Goal: Transaction & Acquisition: Book appointment/travel/reservation

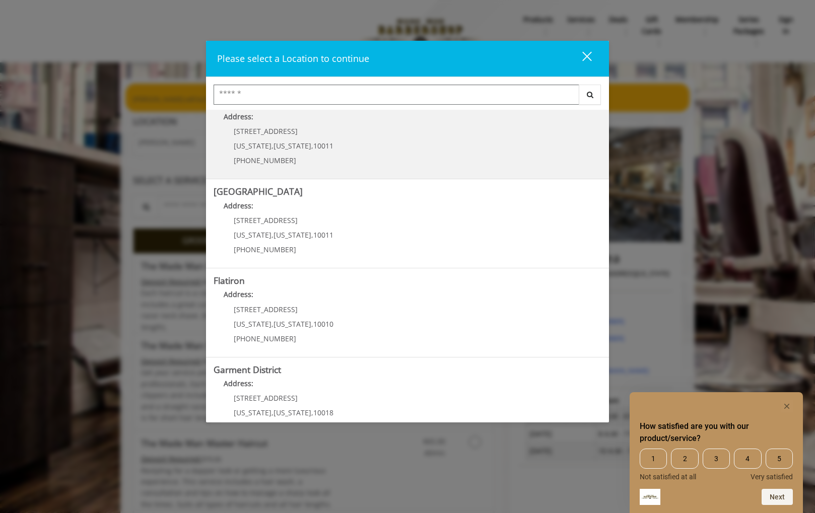
scroll to position [137, 0]
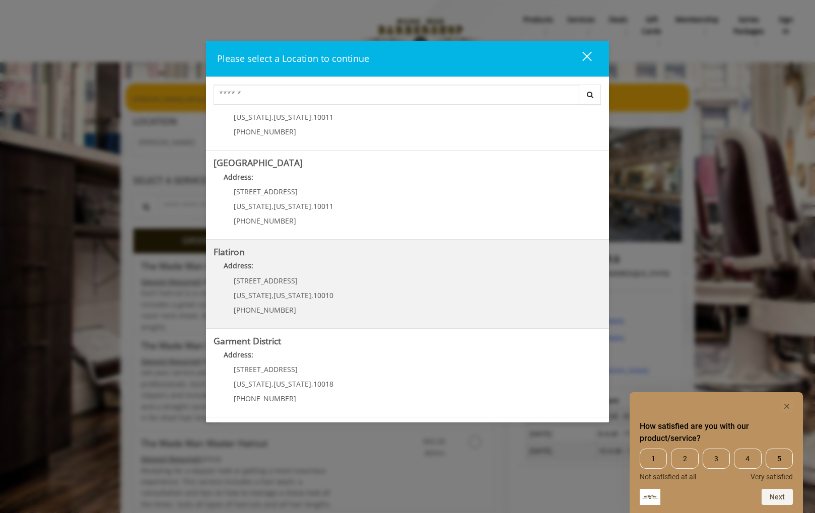
click at [319, 275] on "Address:" at bounding box center [408, 269] width 388 height 16
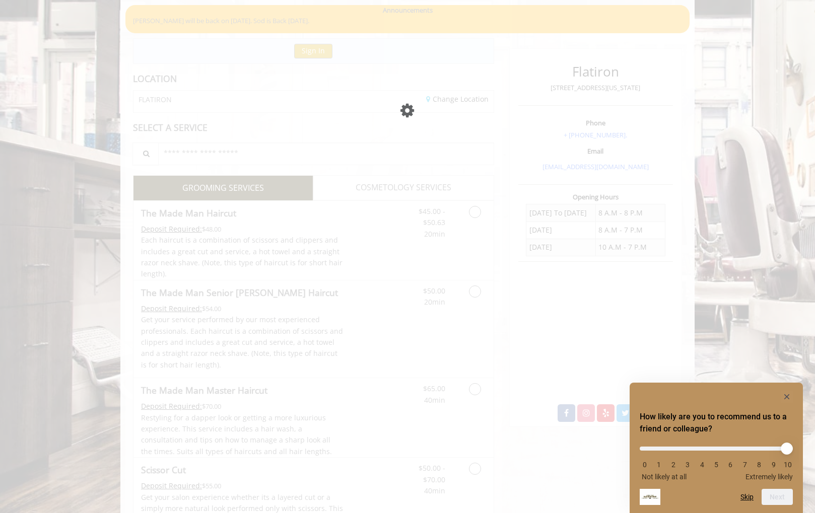
click at [794, 399] on div "How likely are you to recommend us to a friend or colleague? 0 1 2 3 4 5 6 7 8 …" at bounding box center [716, 448] width 173 height 131
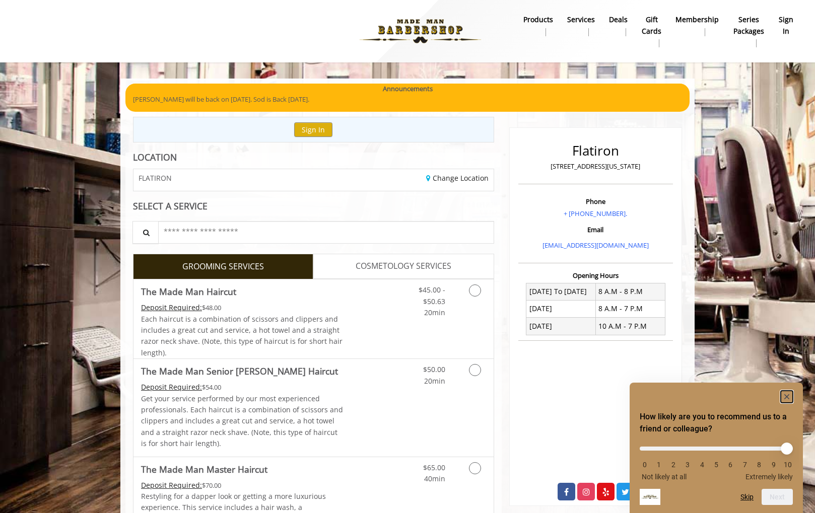
click at [788, 397] on rect "Hide survey" at bounding box center [787, 397] width 12 height 12
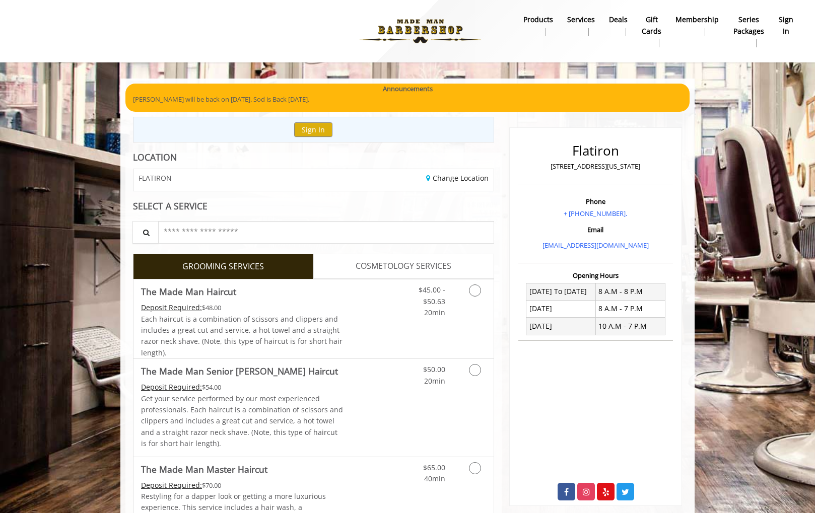
scroll to position [141, 0]
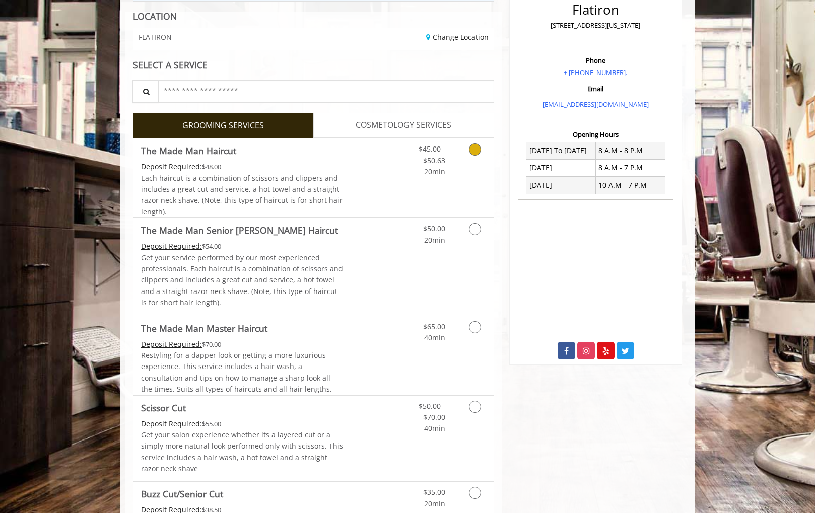
click at [449, 153] on div "$45.00 - $50.63 20min" at bounding box center [424, 158] width 57 height 39
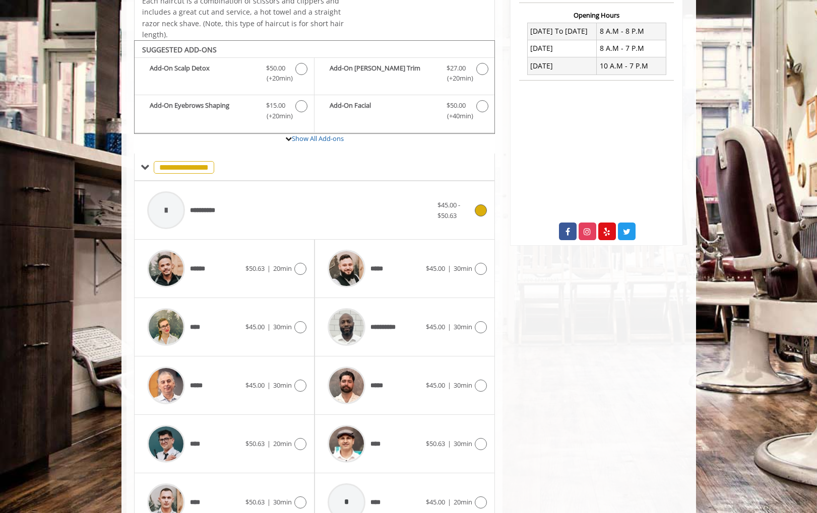
scroll to position [314, 0]
